Goal: Find specific page/section: Find specific page/section

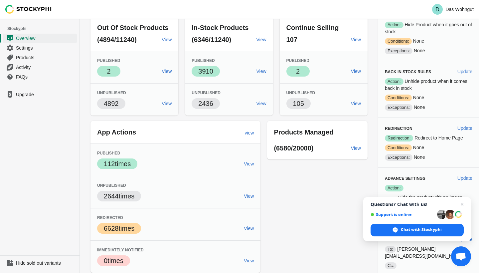
scroll to position [37, 0]
click at [34, 58] on span "Products" at bounding box center [46, 57] width 60 height 7
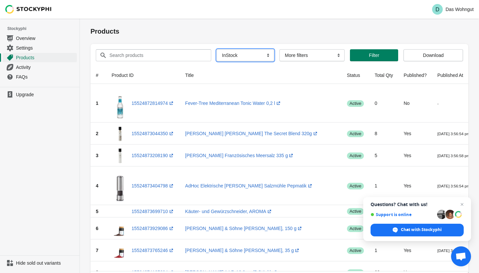
select select "instock_published"
click at [26, 67] on span "Activity" at bounding box center [46, 67] width 60 height 7
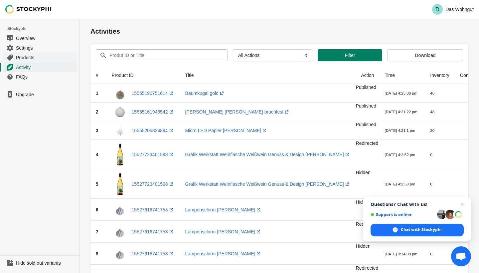
click at [27, 57] on span "Products" at bounding box center [46, 57] width 60 height 7
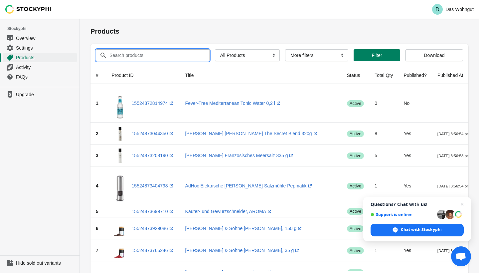
click at [173, 60] on input "Search products" at bounding box center [153, 55] width 89 height 12
click at [99, 22] on button "Submit" at bounding box center [100, 22] width 19 height 7
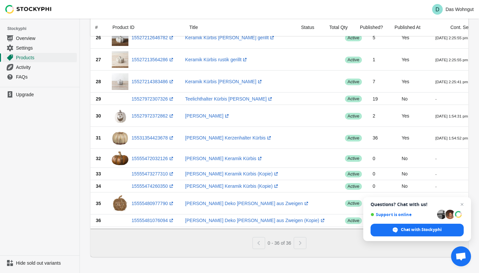
scroll to position [790, 0]
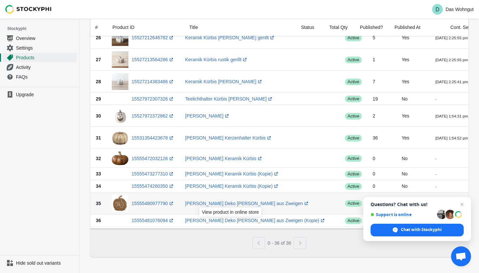
type input "Kürbis"
click at [206, 206] on div "View product in online store" at bounding box center [230, 214] width 73 height 16
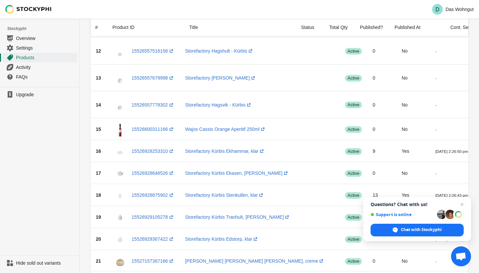
scroll to position [452, 0]
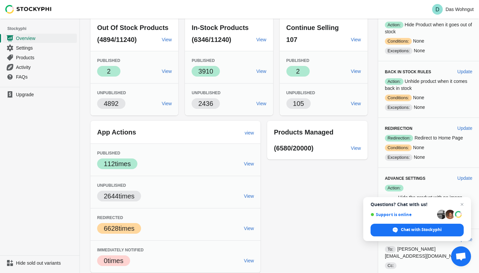
scroll to position [37, 0]
click at [463, 203] on span "Open chat" at bounding box center [462, 204] width 8 height 8
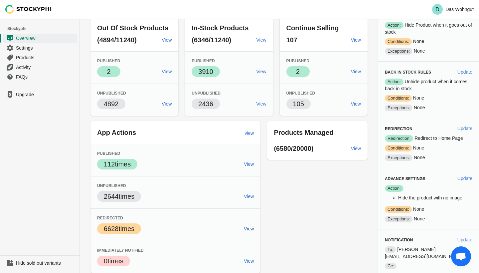
click at [245, 228] on span "View" at bounding box center [249, 228] width 10 height 5
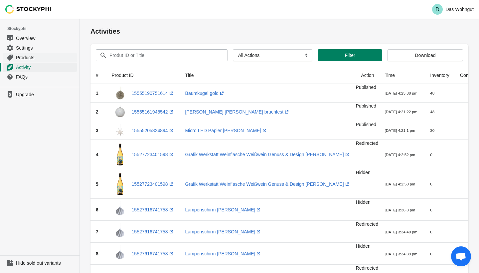
click at [43, 60] on span "Products" at bounding box center [46, 57] width 60 height 7
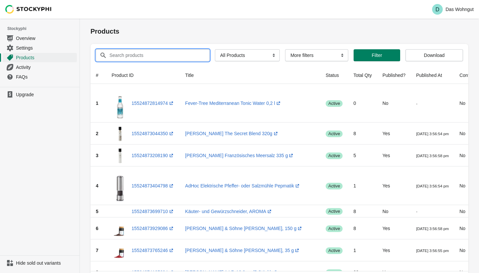
click at [134, 57] on input "Search products" at bounding box center [153, 55] width 89 height 12
type input "ib laursen"
click at [99, 22] on button "Submit" at bounding box center [100, 22] width 19 height 7
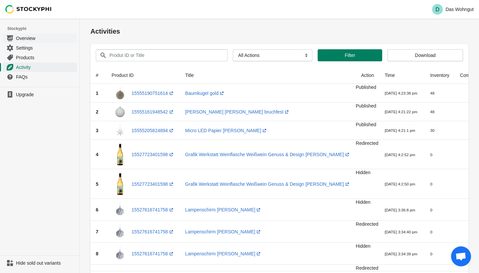
click at [38, 38] on span "Overview" at bounding box center [46, 38] width 60 height 7
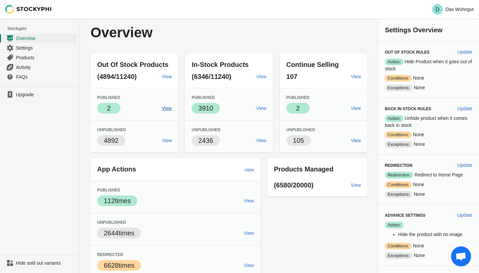
click at [163, 108] on span "View" at bounding box center [167, 108] width 10 height 5
click at [257, 110] on span "View" at bounding box center [262, 108] width 10 height 5
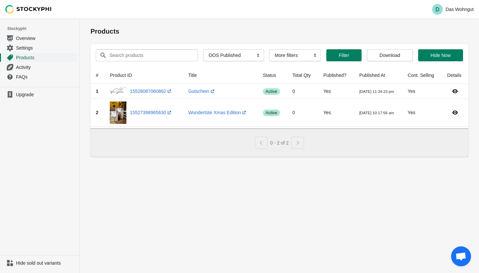
click at [43, 59] on span "Products" at bounding box center [46, 57] width 60 height 7
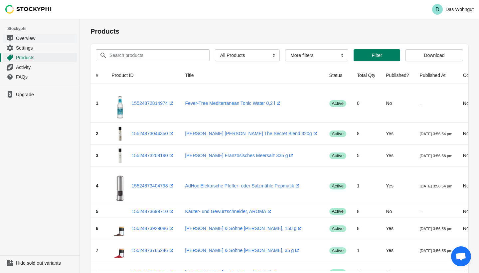
click at [27, 41] on span "Overview" at bounding box center [46, 38] width 60 height 7
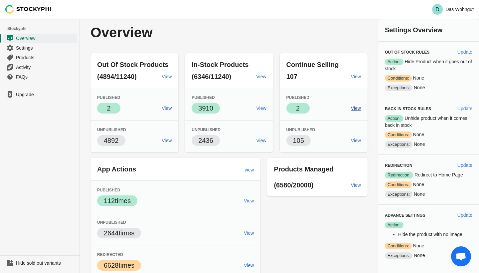
click at [351, 107] on span "View" at bounding box center [356, 108] width 10 height 5
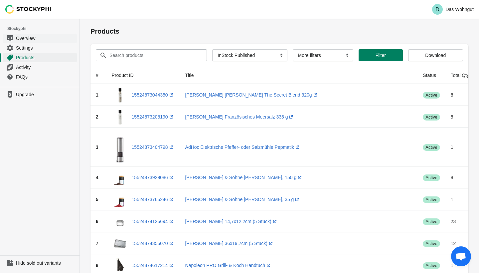
click at [36, 38] on span "Overview" at bounding box center [46, 38] width 60 height 7
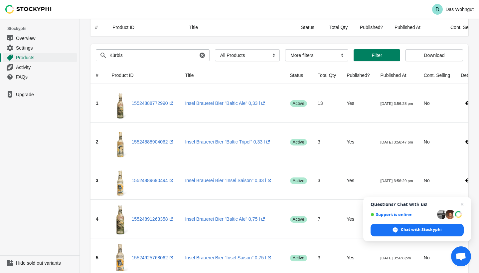
scroll to position [452, 0]
